Goal: Obtain resource: Download file/media

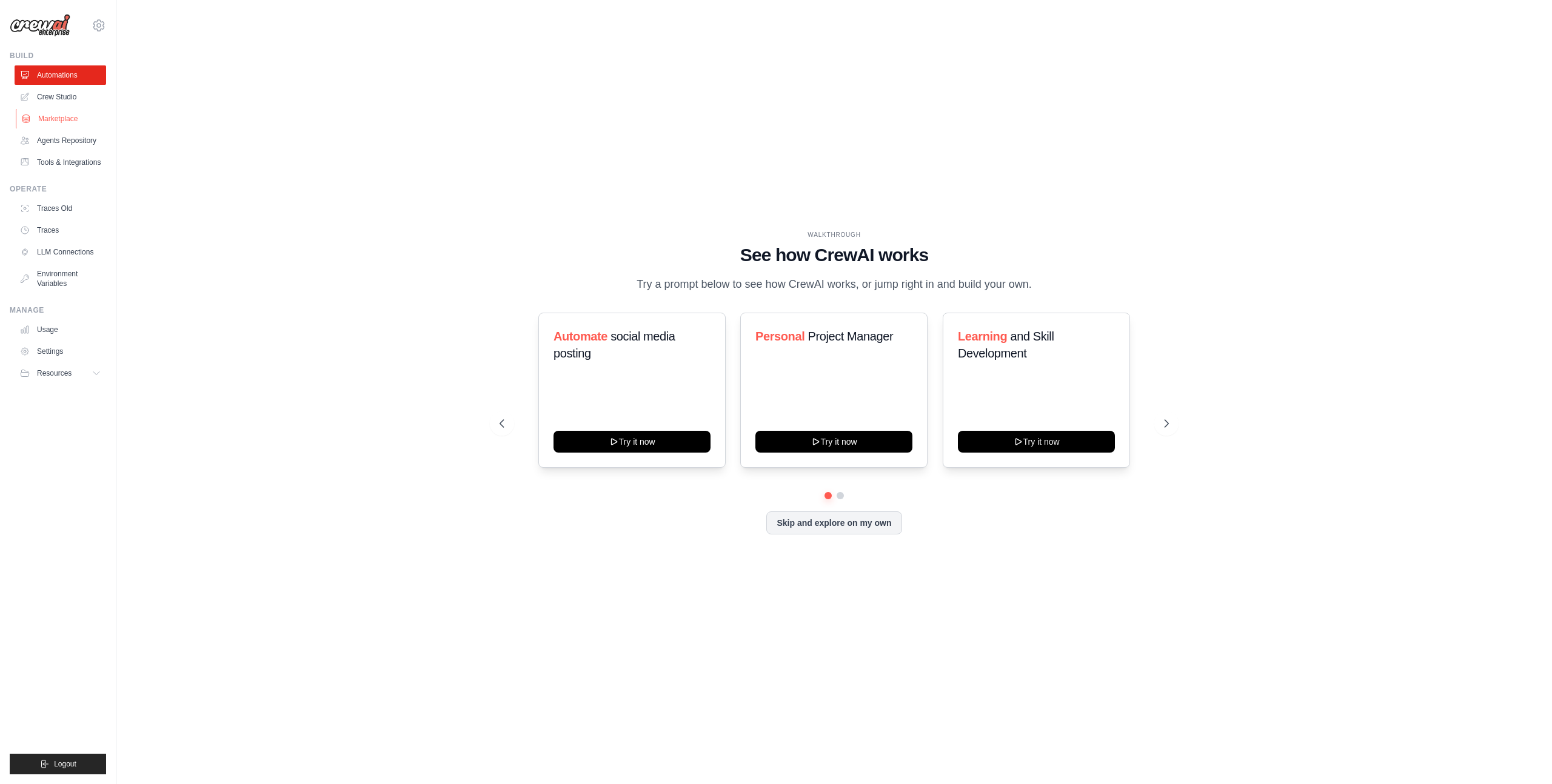
click at [80, 119] on link "Marketplace" at bounding box center [61, 118] width 91 height 19
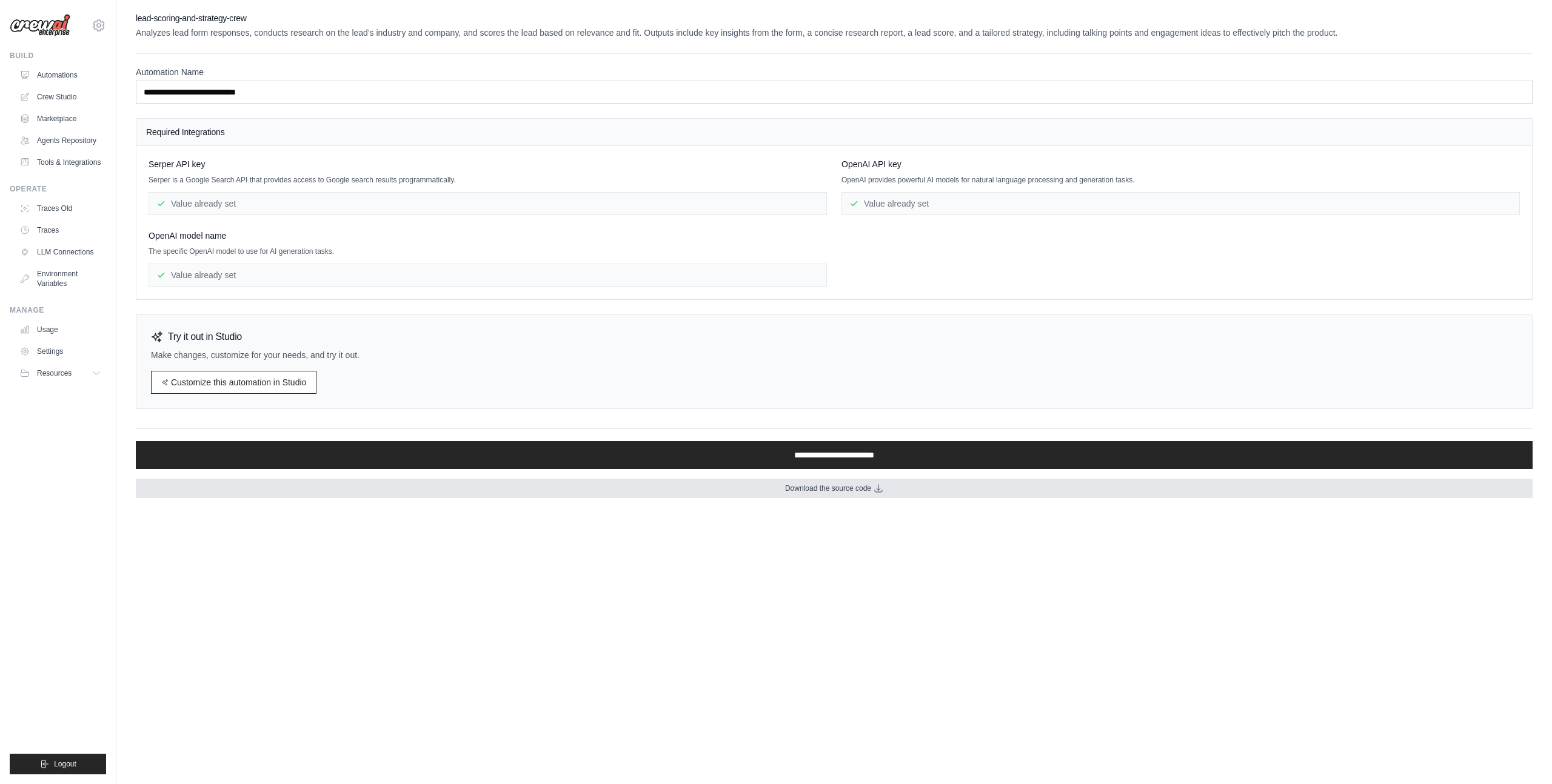
click at [861, 487] on span "Download the source code" at bounding box center [828, 488] width 86 height 10
